Goal: Information Seeking & Learning: Learn about a topic

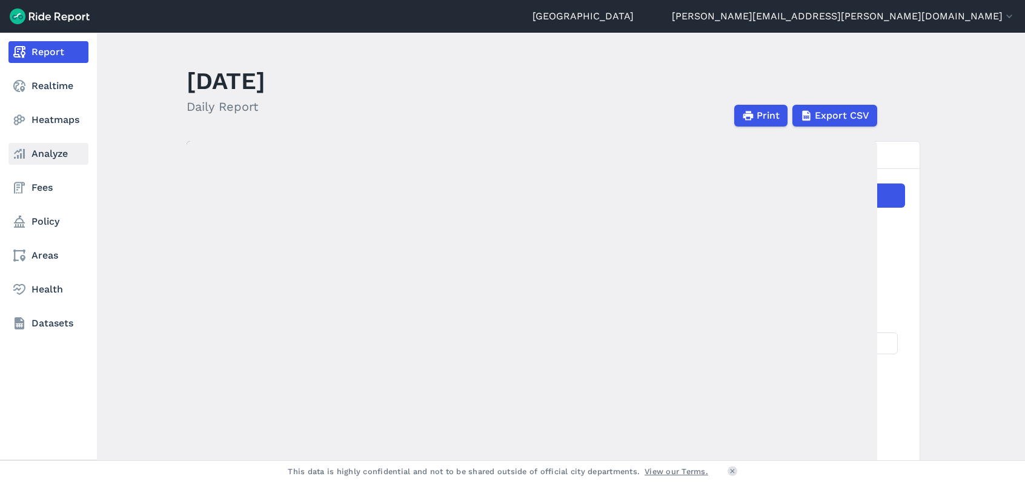
click at [24, 161] on icon at bounding box center [19, 154] width 15 height 15
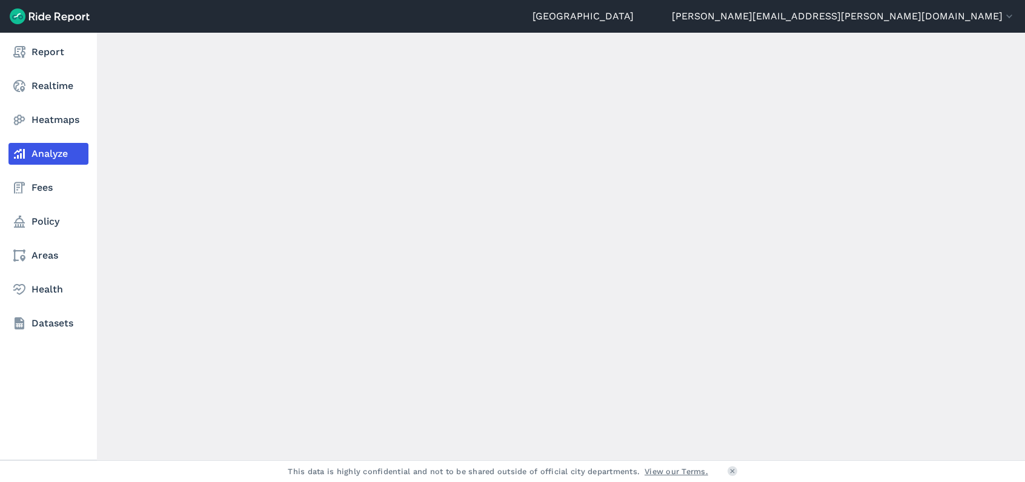
click at [29, 157] on link "Analyze" at bounding box center [48, 154] width 80 height 22
click at [35, 152] on link "Analyze" at bounding box center [48, 154] width 80 height 22
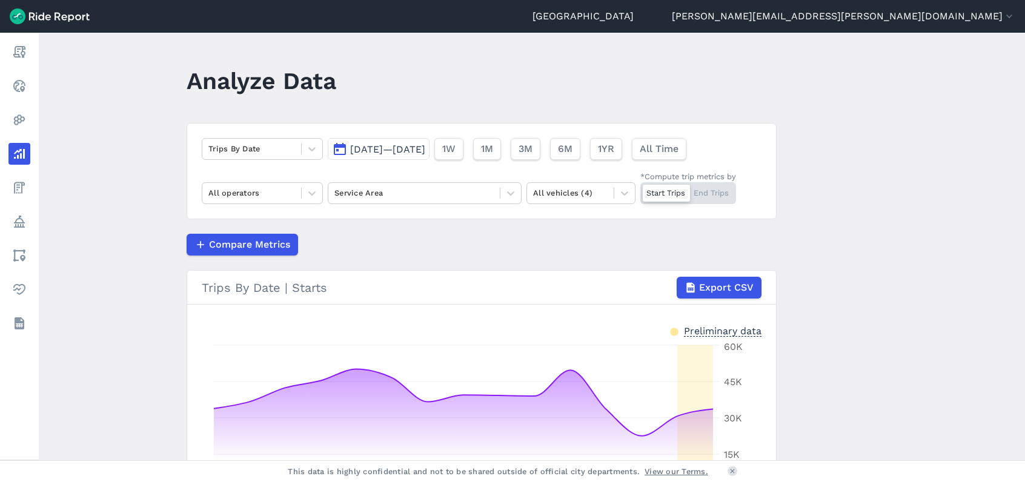
click at [429, 141] on button "[DATE]—[DATE]" at bounding box center [379, 149] width 102 height 22
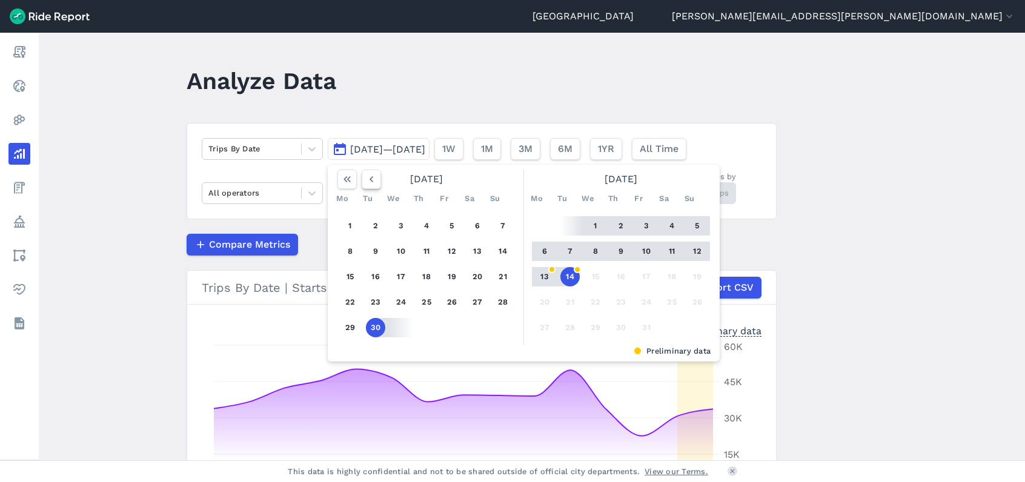
click at [365, 182] on icon "button" at bounding box center [371, 179] width 12 height 12
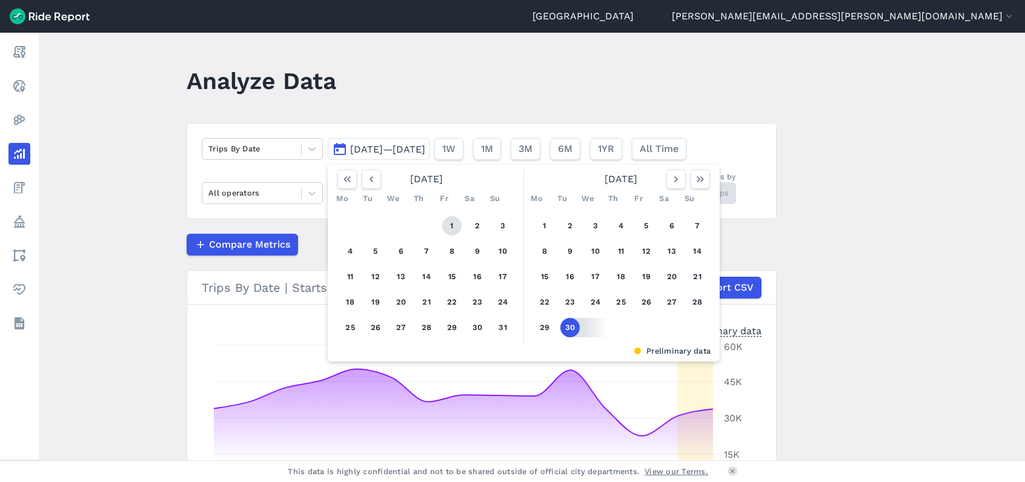
click at [457, 222] on button "1" at bounding box center [451, 225] width 19 height 19
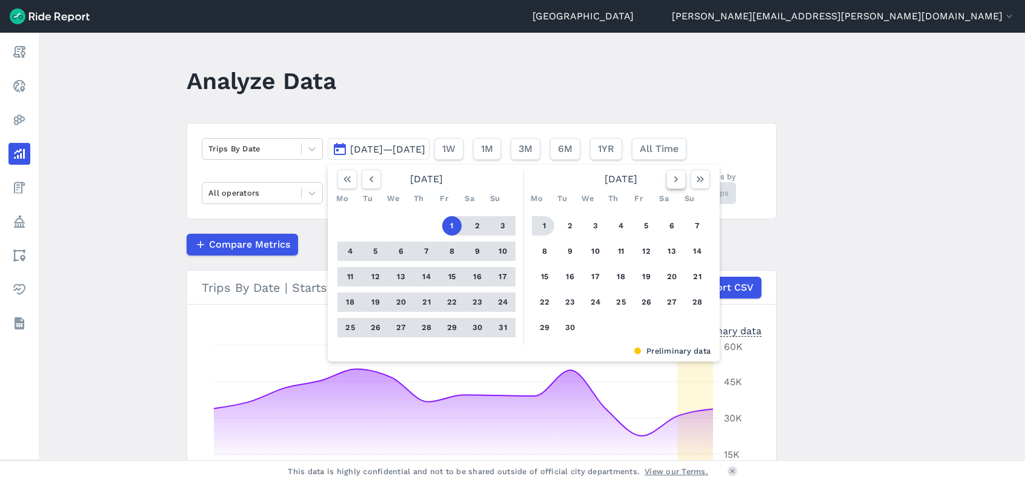
click at [673, 174] on icon "button" at bounding box center [676, 179] width 12 height 12
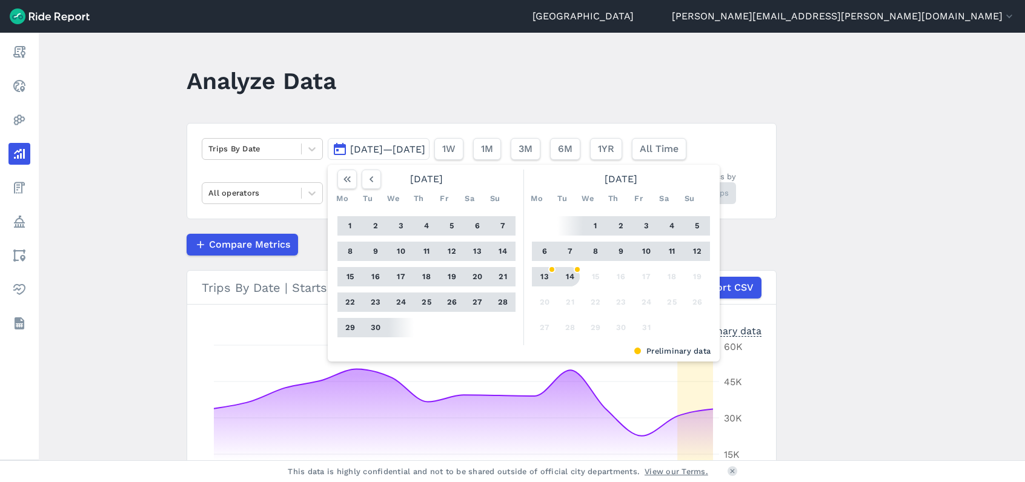
click at [572, 270] on button "14" at bounding box center [569, 276] width 19 height 19
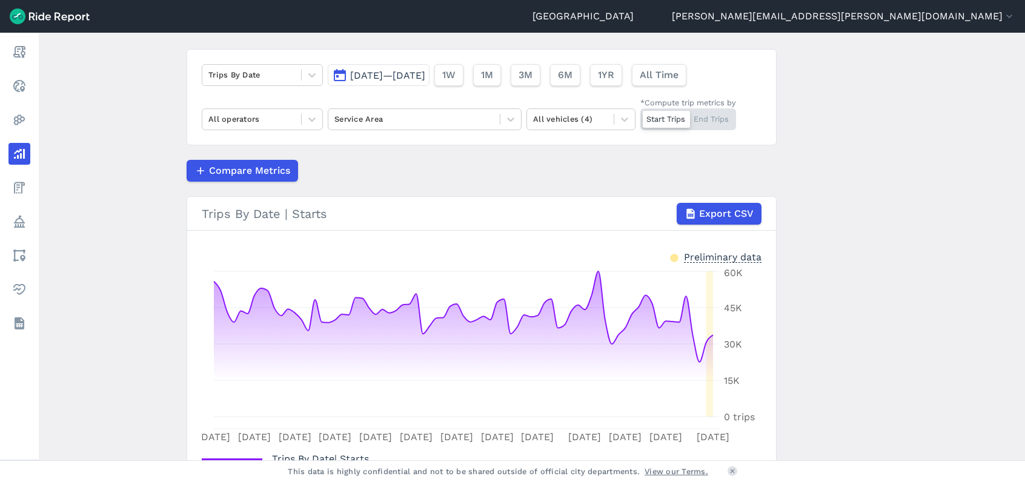
scroll to position [168, 0]
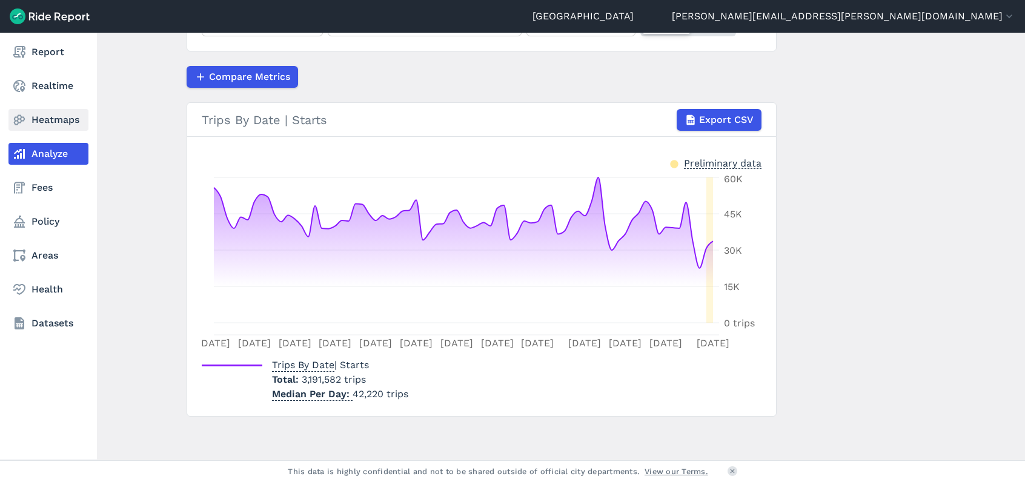
click at [41, 125] on link "Heatmaps" at bounding box center [48, 120] width 80 height 22
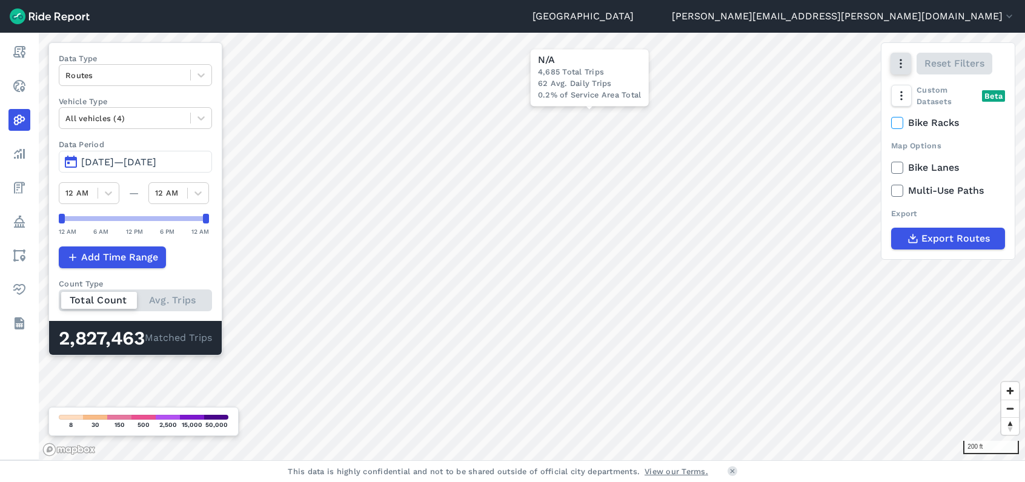
click at [902, 62] on icon "button" at bounding box center [901, 64] width 12 height 12
click at [857, 113] on label "Satellite" at bounding box center [839, 114] width 67 height 25
click at [806, 68] on input "Satellite" at bounding box center [806, 65] width 0 height 8
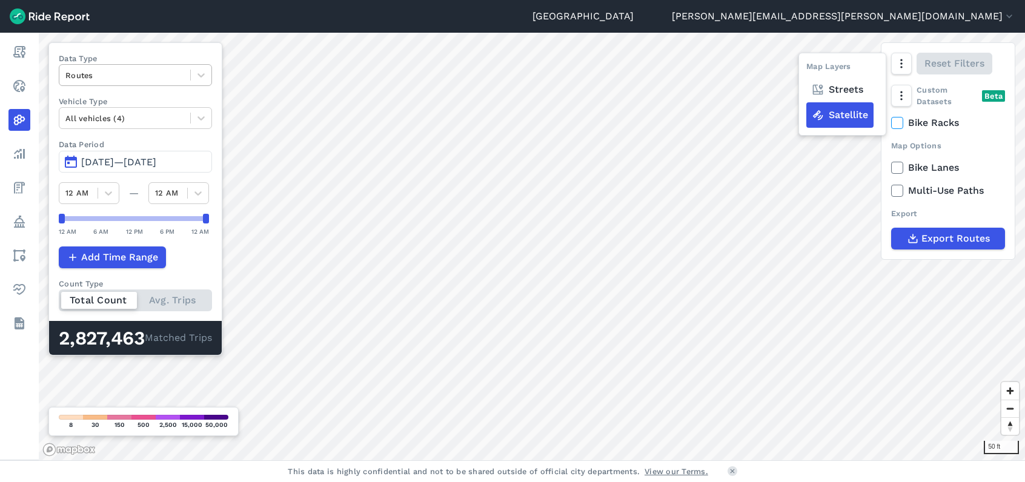
click at [180, 68] on div at bounding box center [124, 75] width 119 height 14
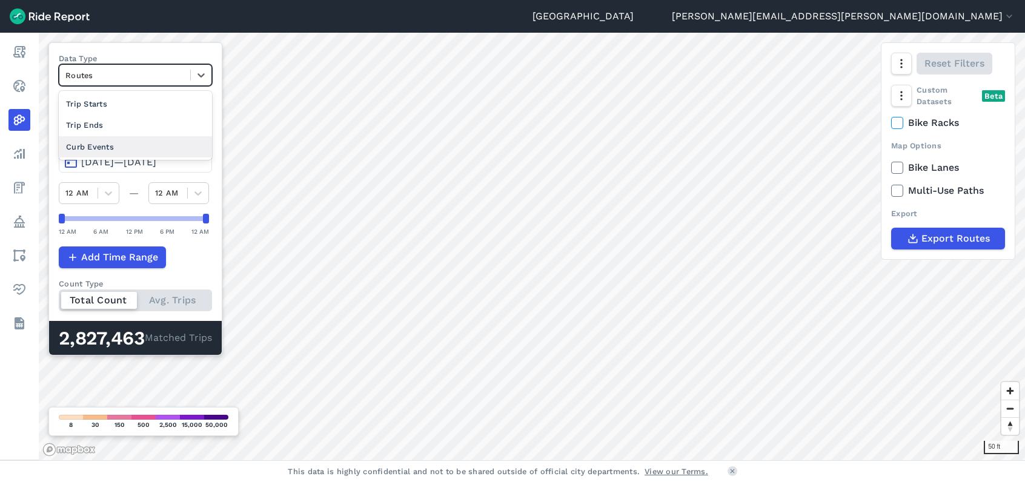
click at [128, 153] on div "Curb Events" at bounding box center [135, 146] width 153 height 21
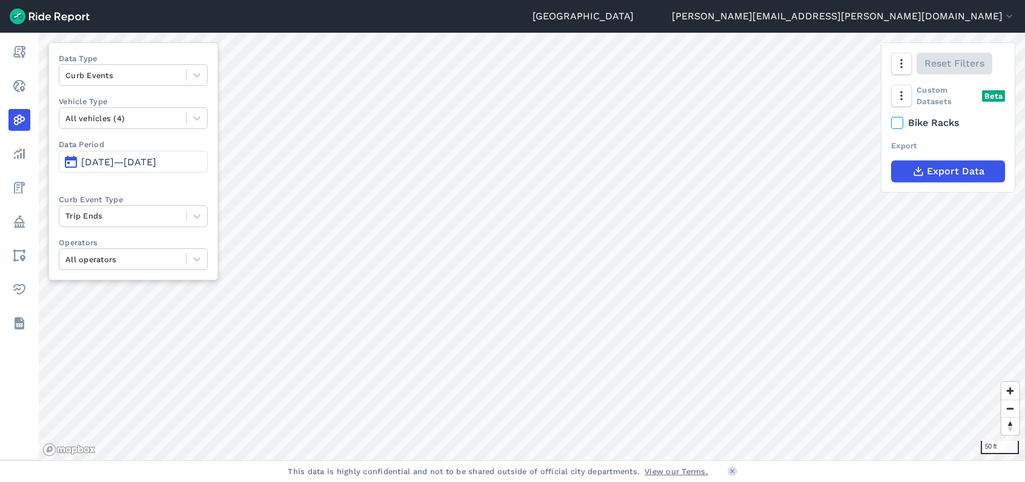
drag, startPoint x: 139, startPoint y: 159, endPoint x: 174, endPoint y: 158, distance: 34.5
click at [139, 159] on span "[DATE]—[DATE]" at bounding box center [118, 162] width 75 height 12
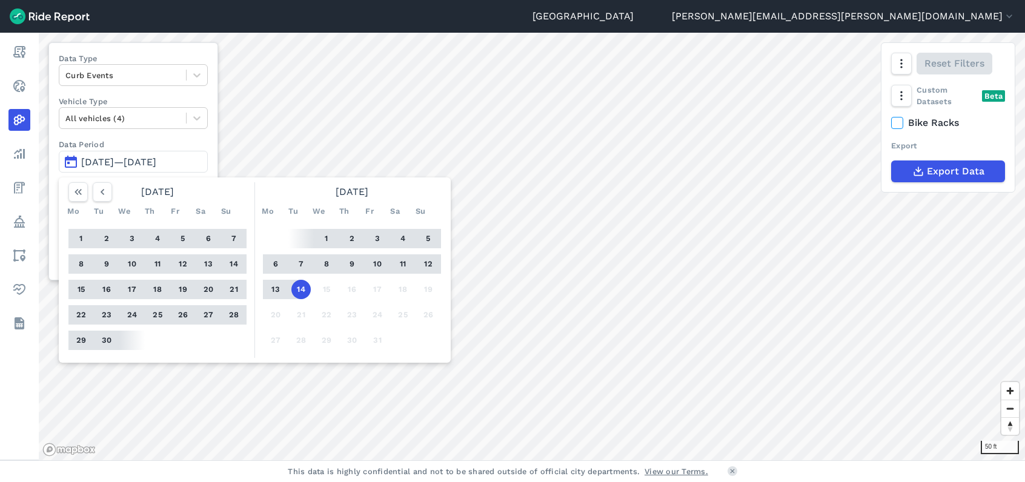
click at [328, 235] on button "1" at bounding box center [326, 238] width 19 height 19
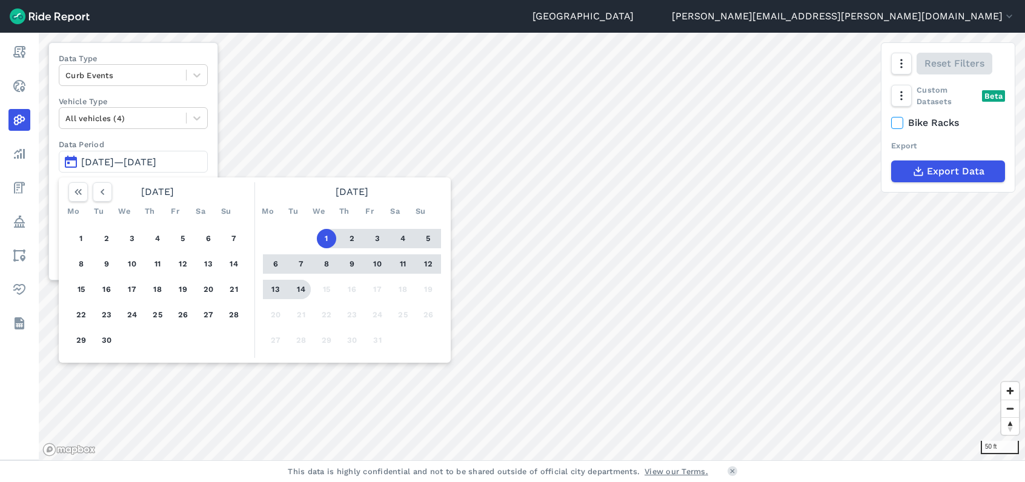
click at [305, 291] on button "14" at bounding box center [300, 289] width 19 height 19
click at [299, 291] on div at bounding box center [532, 247] width 986 height 428
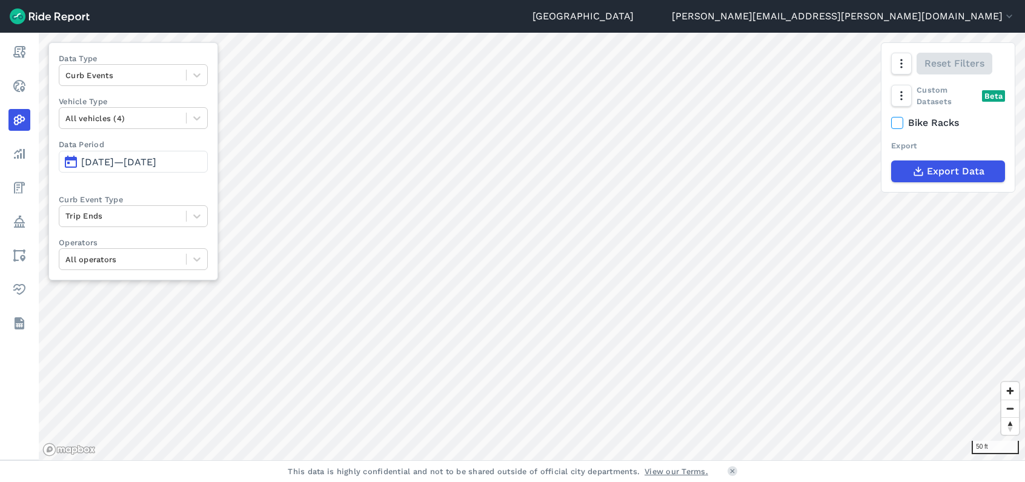
click at [150, 157] on span "[DATE]—[DATE]" at bounding box center [118, 162] width 75 height 12
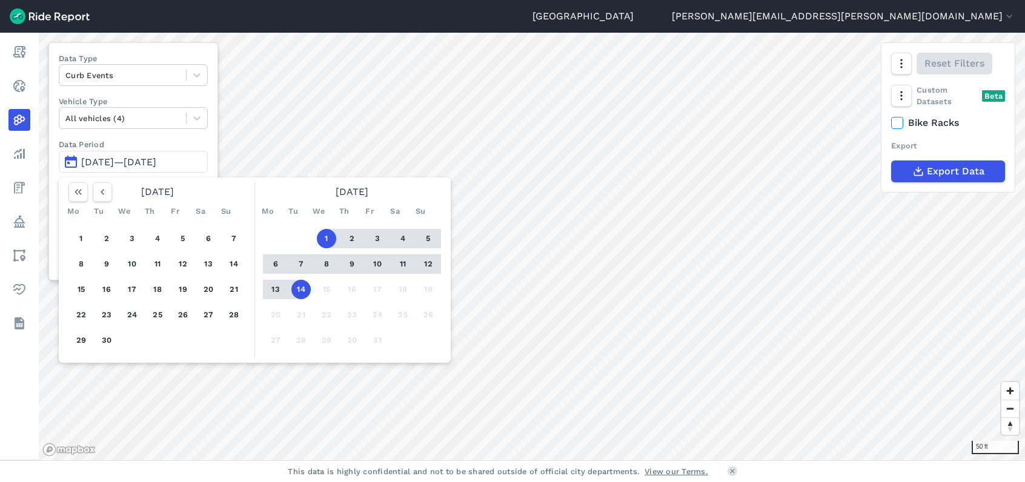
click at [401, 261] on button "11" at bounding box center [402, 263] width 19 height 19
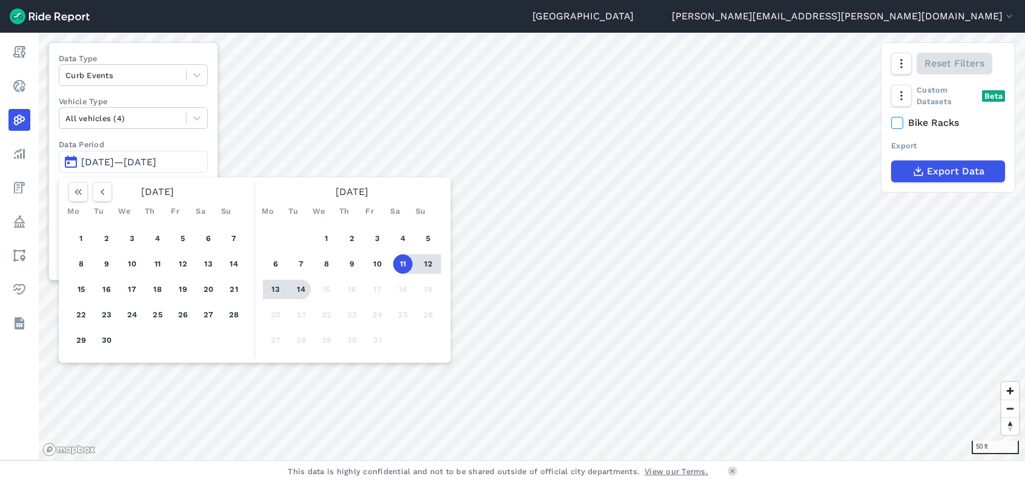
click at [296, 293] on button "14" at bounding box center [300, 289] width 19 height 19
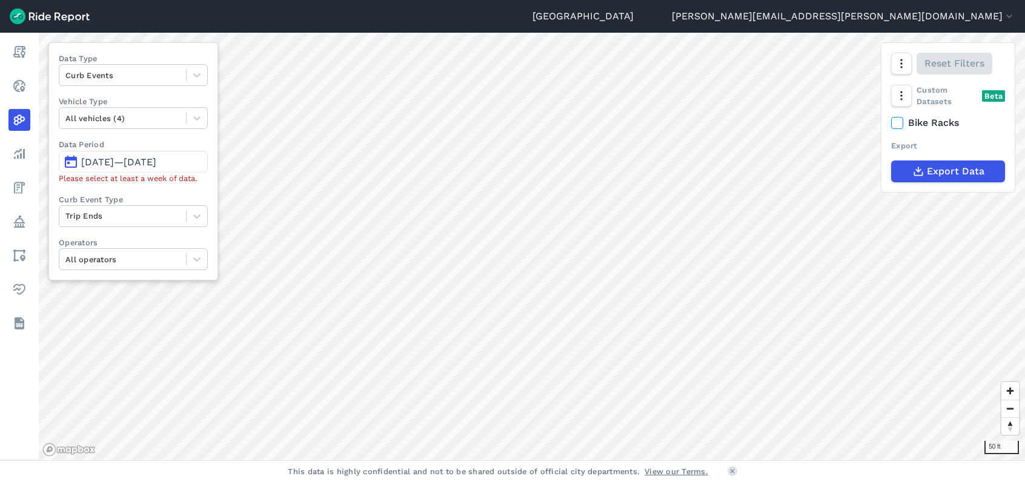
click at [132, 164] on span "[DATE]—[DATE]" at bounding box center [118, 162] width 75 height 12
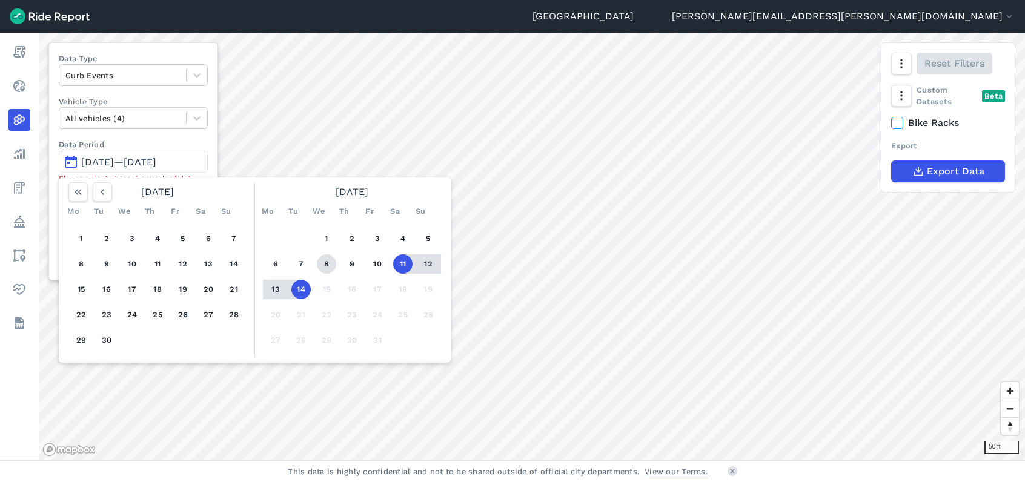
click at [324, 263] on button "8" at bounding box center [326, 263] width 19 height 19
click at [306, 287] on button "14" at bounding box center [300, 289] width 19 height 19
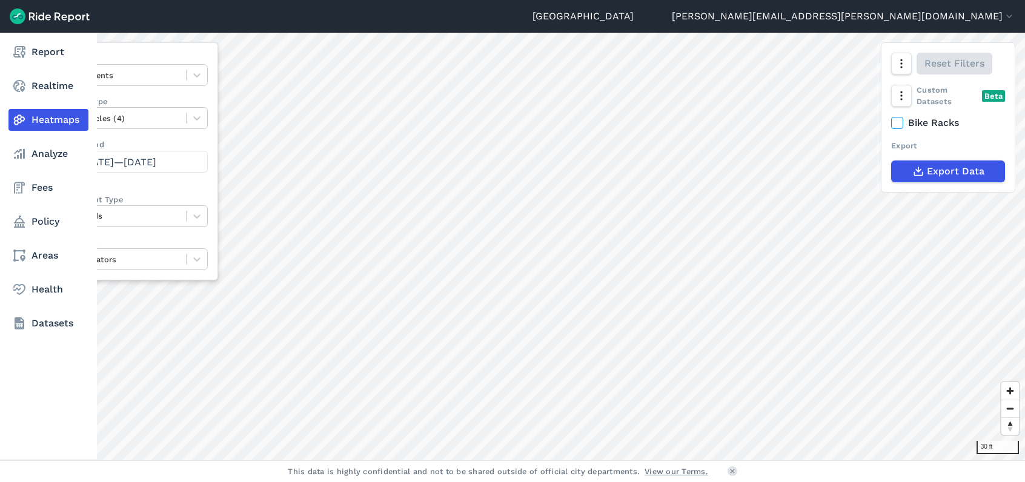
click at [21, 357] on div "Report Realtime Heatmaps Analyze Fees Policy Areas Health Datasets" at bounding box center [48, 247] width 97 height 428
click at [12, 407] on div "Report Realtime Heatmaps Analyze Fees Policy Areas Health Datasets" at bounding box center [48, 247] width 97 height 428
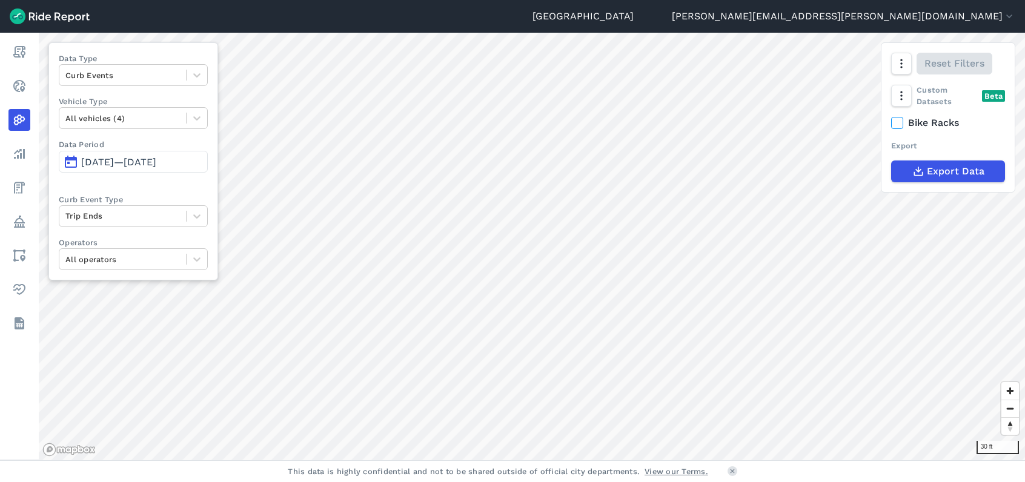
click at [795, 471] on footer "This data is highly confidential and not to be shared outside of official city …" at bounding box center [512, 471] width 1025 height 22
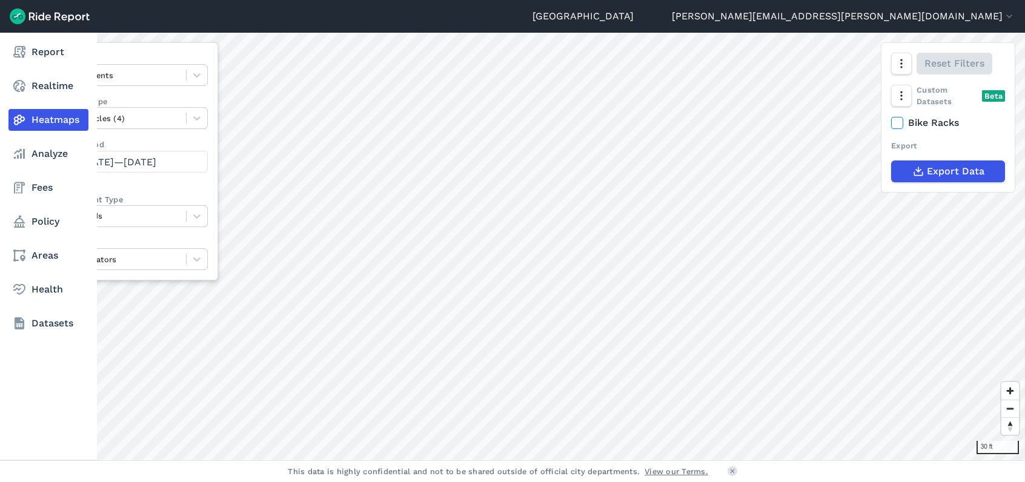
click at [10, 368] on div "Report Realtime Heatmaps Analyze Fees Policy Areas Health Datasets" at bounding box center [48, 247] width 97 height 428
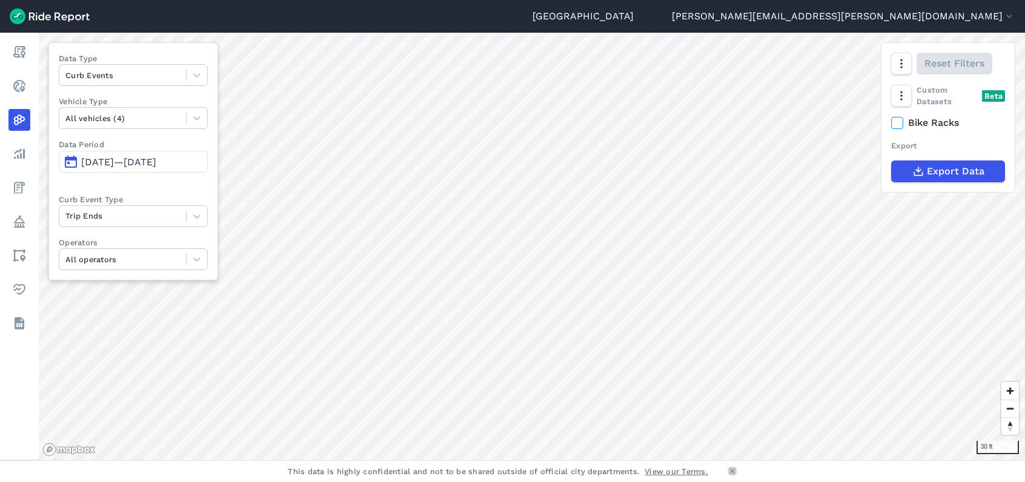
click at [733, 471] on icon at bounding box center [732, 471] width 7 height 7
